Goal: Information Seeking & Learning: Learn about a topic

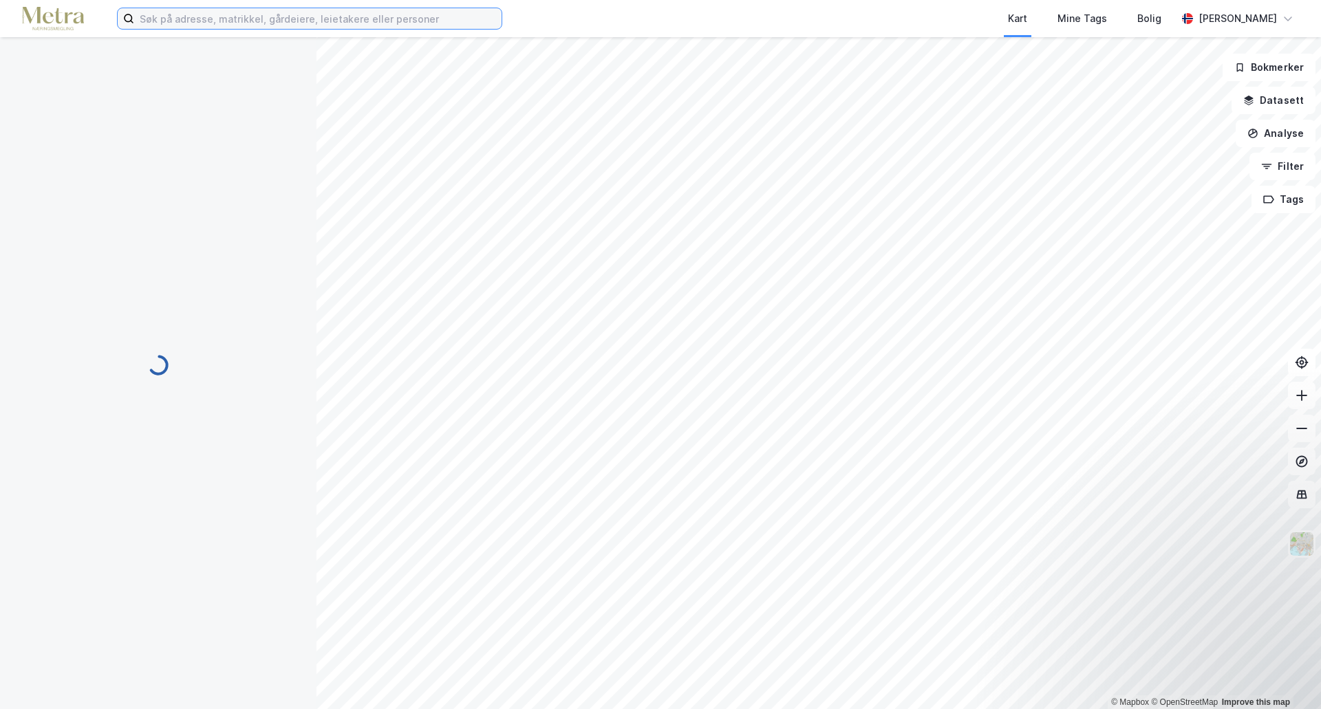
click at [383, 17] on input at bounding box center [317, 18] width 367 height 21
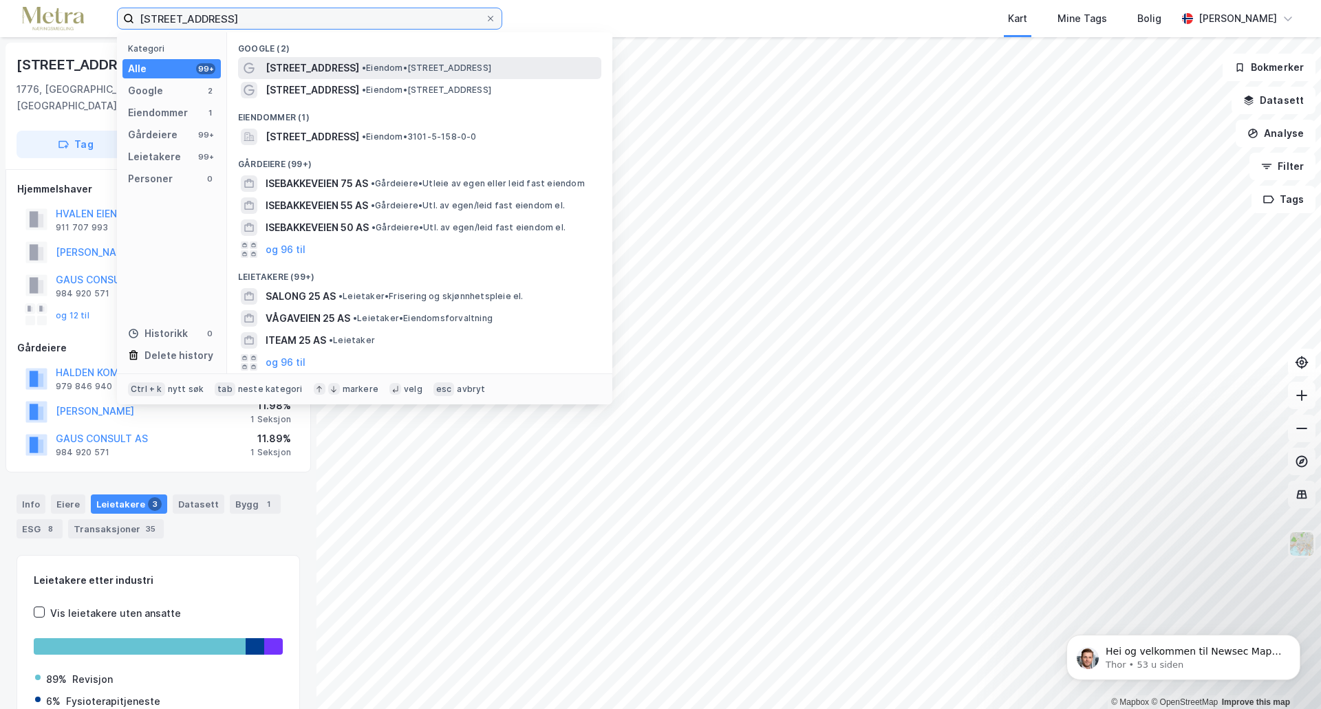
type input "[STREET_ADDRESS]"
click at [325, 65] on span "[STREET_ADDRESS]" at bounding box center [313, 68] width 94 height 17
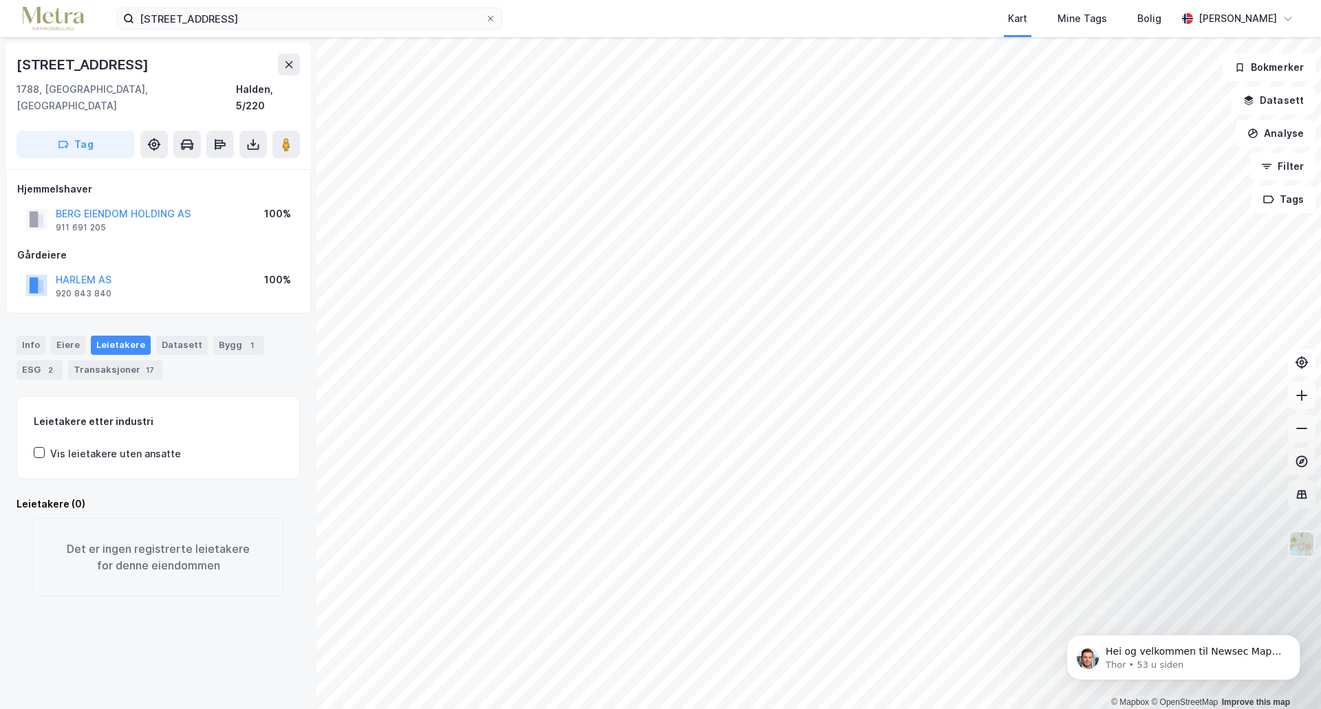
click at [1280, 548] on div "Hei og velkommen til Newsec Maps, [PERSON_NAME] 🥳 Om det er du lurer på så kan …" at bounding box center [1183, 594] width 253 height 172
click at [1256, 554] on div "Hei og velkommen til Newsec Maps, [PERSON_NAME] 🥳 Om det er du lurer på så kan …" at bounding box center [1183, 594] width 253 height 172
click at [94, 131] on button "Tag" at bounding box center [76, 145] width 118 height 28
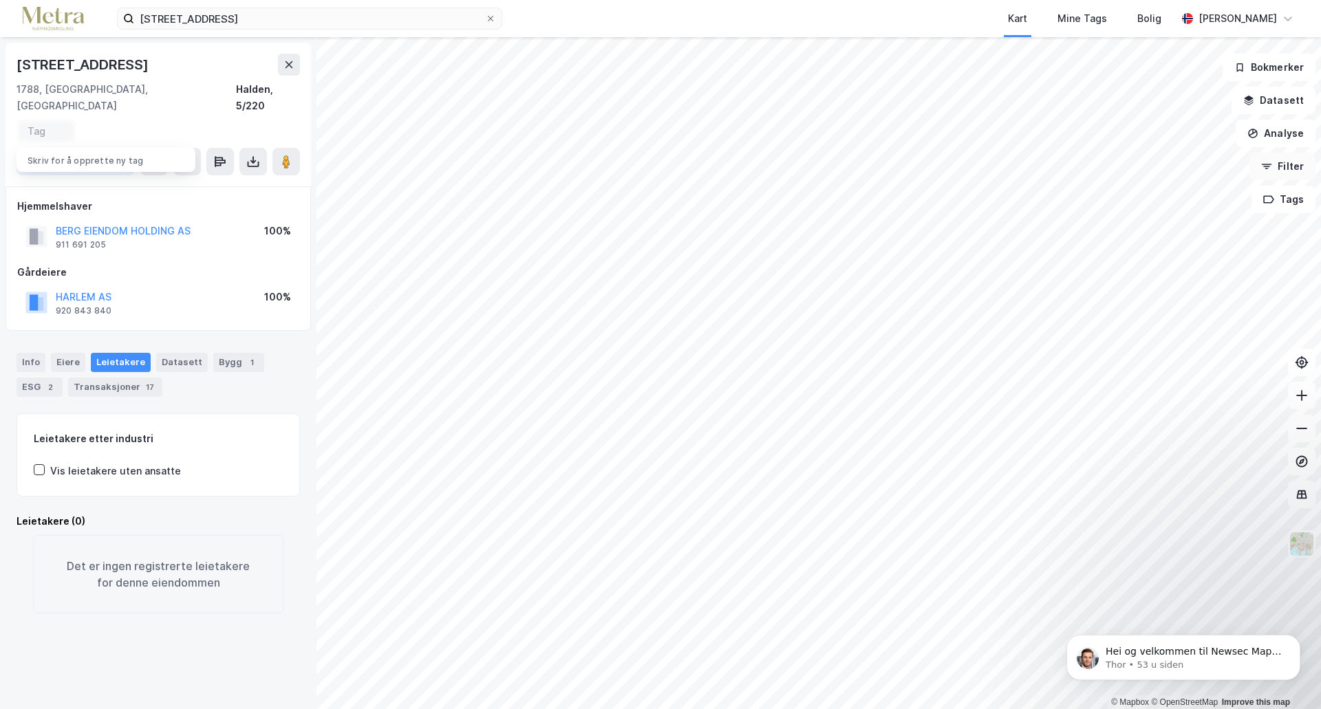
click at [1272, 162] on icon "button" at bounding box center [1266, 166] width 11 height 11
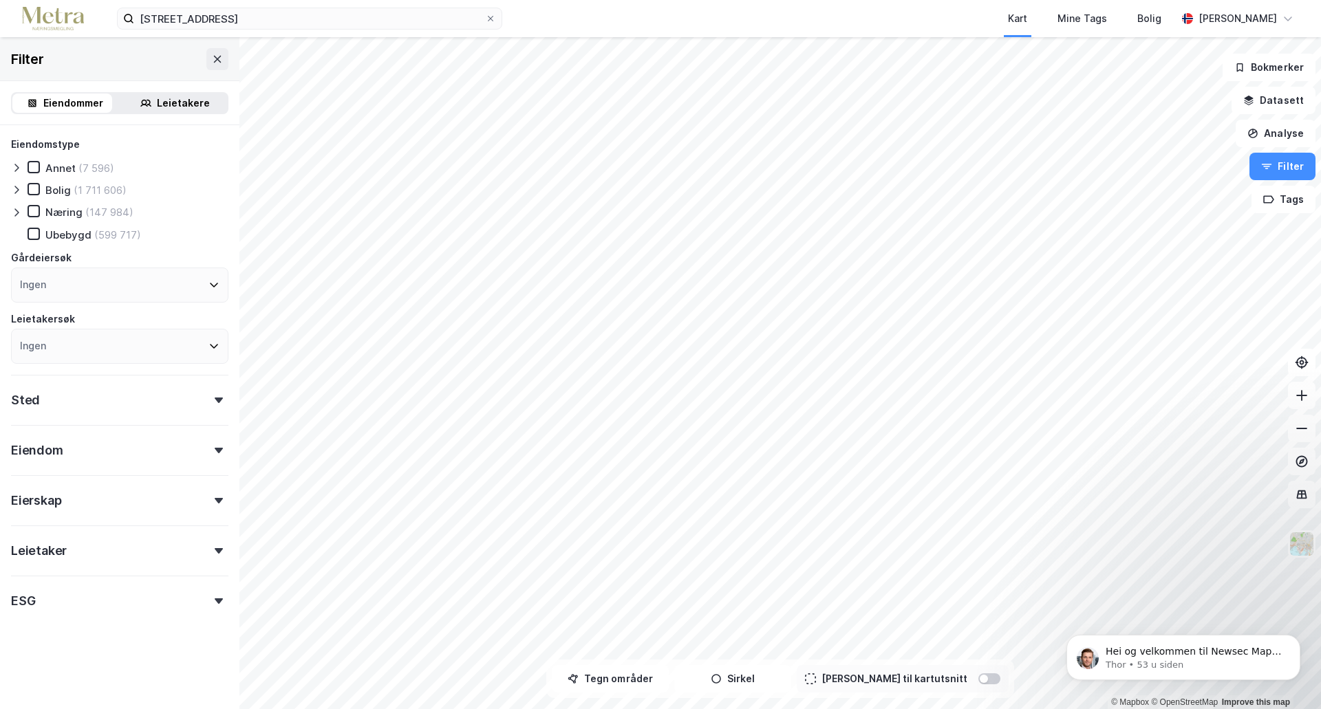
click at [38, 100] on div "Eiendommer" at bounding box center [64, 103] width 105 height 19
